Goal: Information Seeking & Learning: Learn about a topic

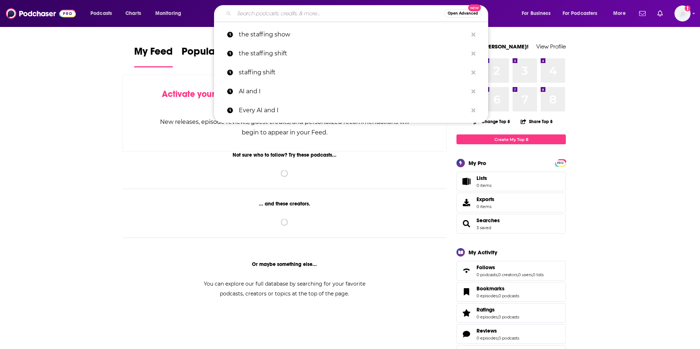
click at [258, 12] on input "Search podcasts, credits, & more..." at bounding box center [339, 14] width 210 height 12
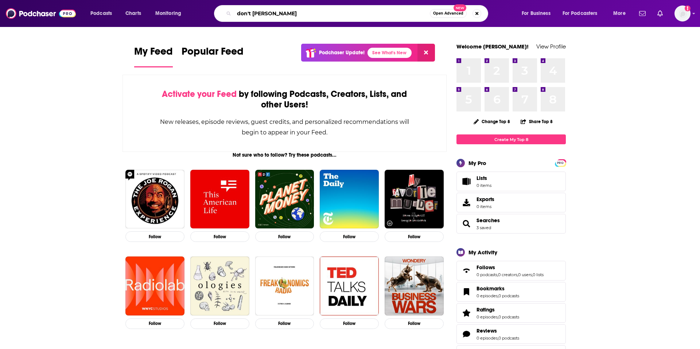
type input "don't [PERSON_NAME]"
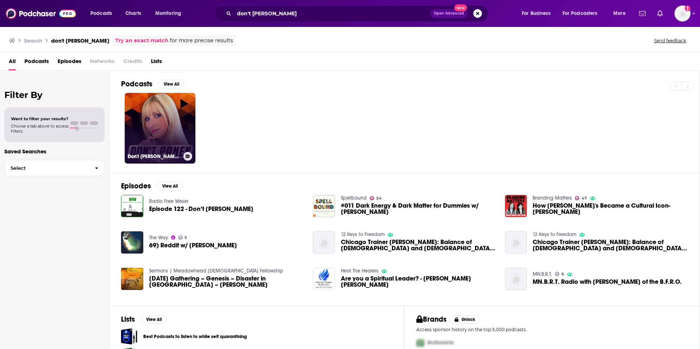
click at [168, 120] on link "Don't [PERSON_NAME] Podcast" at bounding box center [160, 128] width 71 height 71
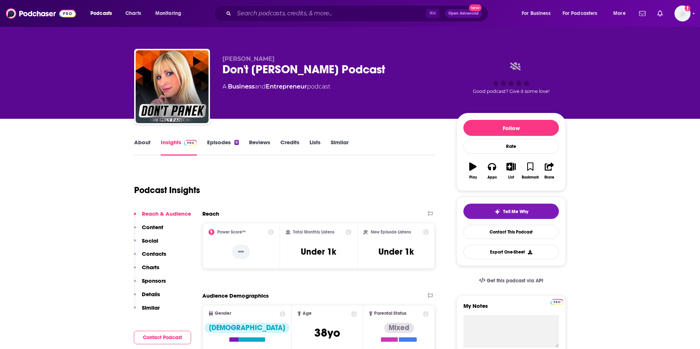
click at [141, 143] on link "About" at bounding box center [142, 147] width 16 height 17
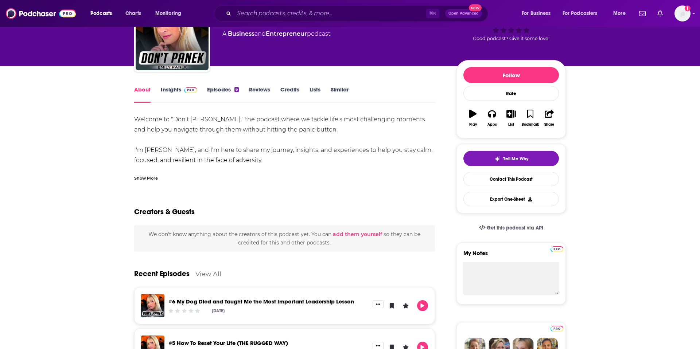
scroll to position [61, 0]
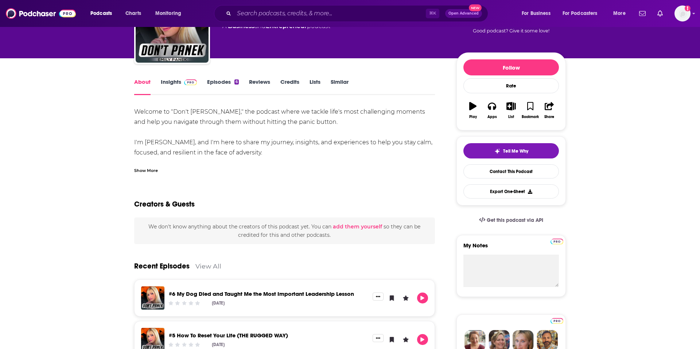
click at [140, 168] on div "Show More" at bounding box center [146, 170] width 24 height 7
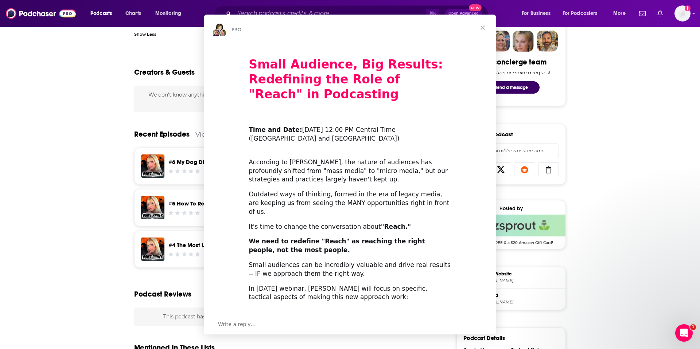
scroll to position [0, 0]
